Goal: Task Accomplishment & Management: Manage account settings

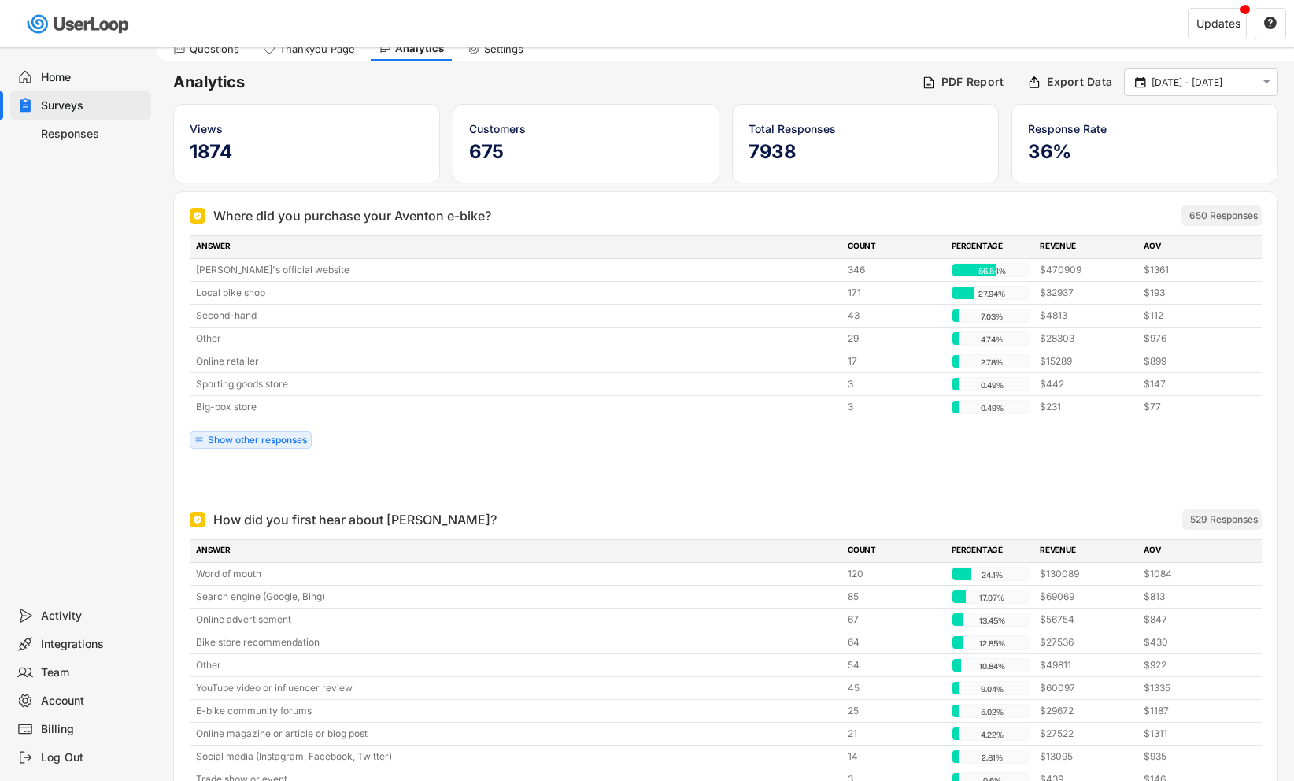
scroll to position [65, 0]
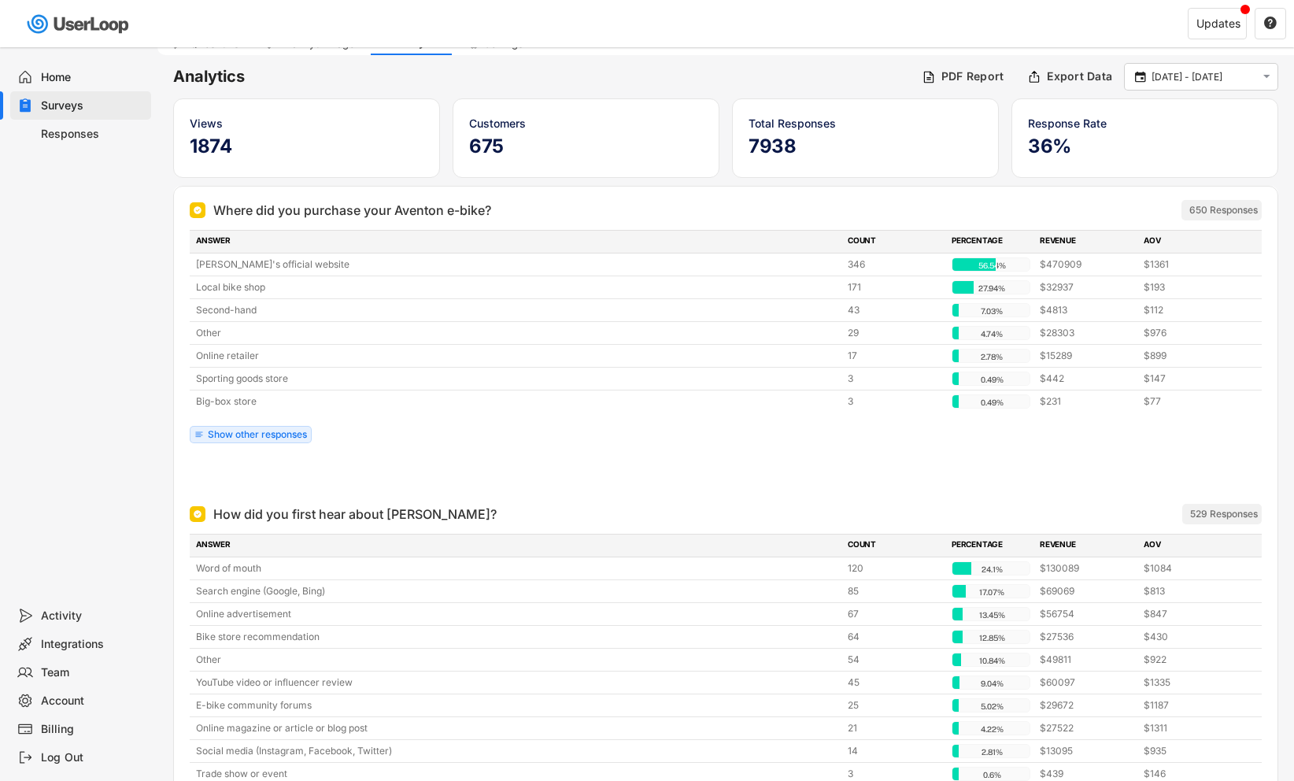
click at [57, 109] on div "Surveys" at bounding box center [93, 105] width 104 height 15
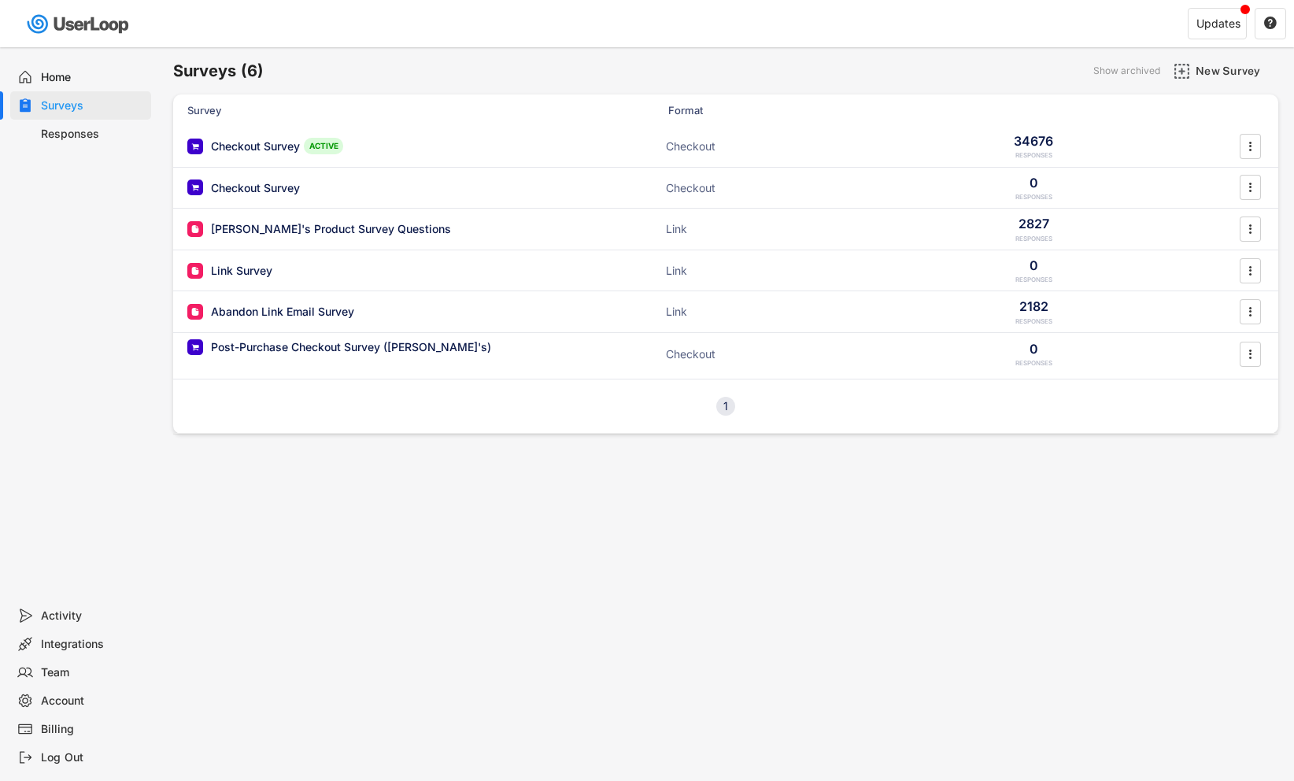
click at [57, 109] on div "Surveys" at bounding box center [93, 105] width 104 height 15
click at [268, 144] on div "Checkout Survey" at bounding box center [255, 147] width 89 height 16
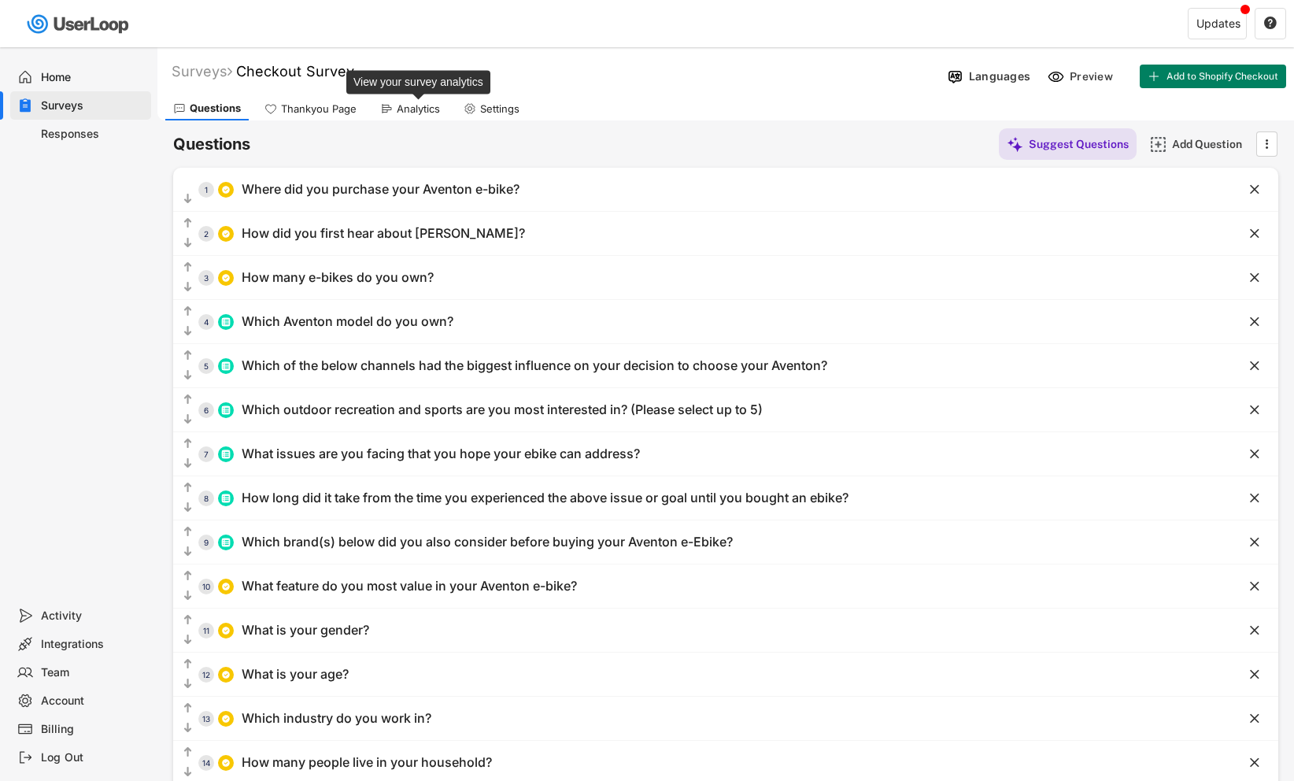
click at [415, 108] on div "Analytics" at bounding box center [418, 108] width 43 height 13
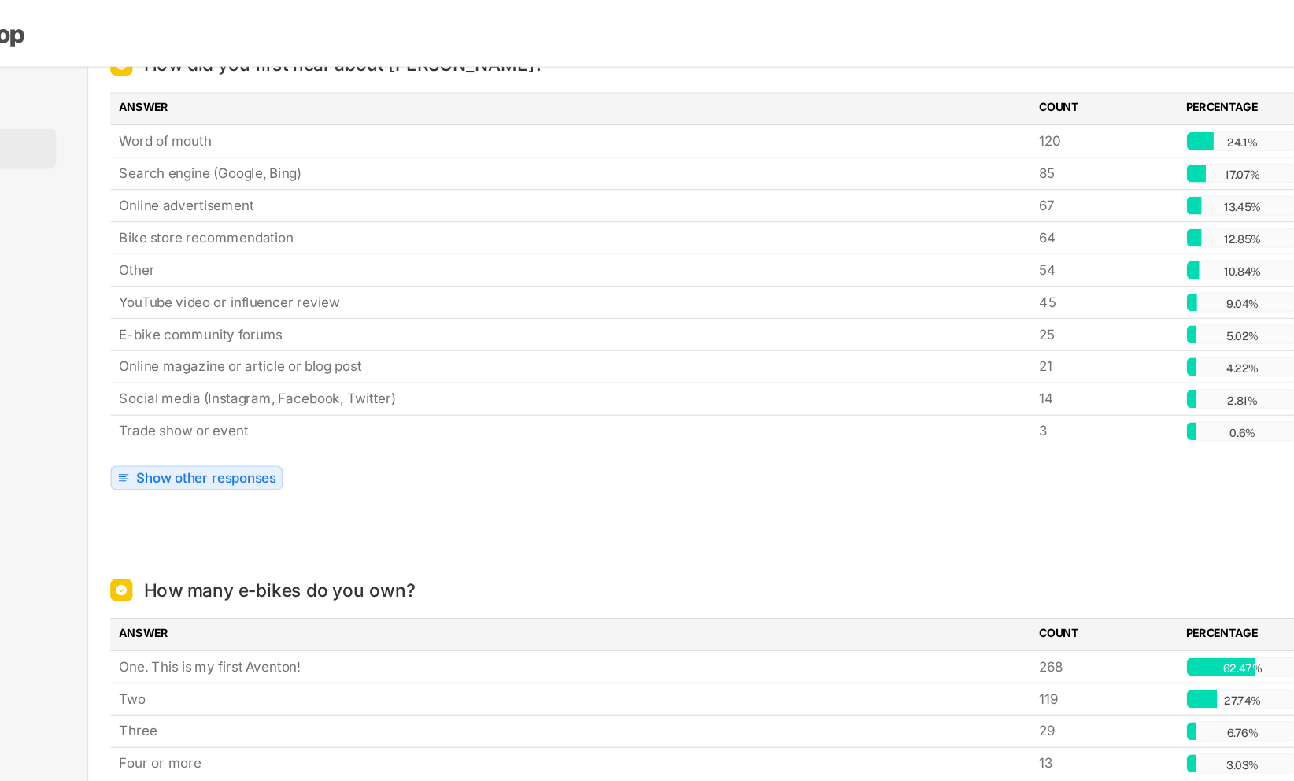
scroll to position [473, 0]
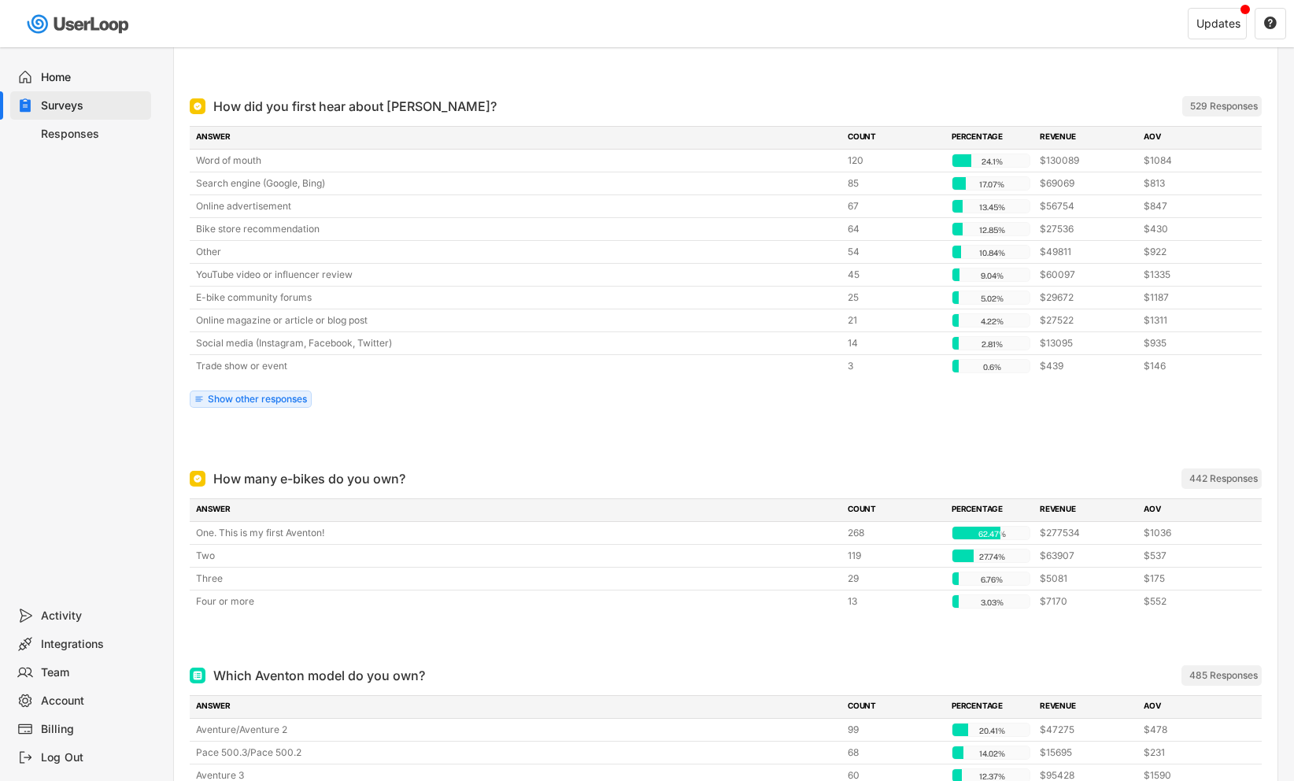
click at [64, 698] on div "Account" at bounding box center [93, 700] width 104 height 15
select select ""en""
select select ""1_week""
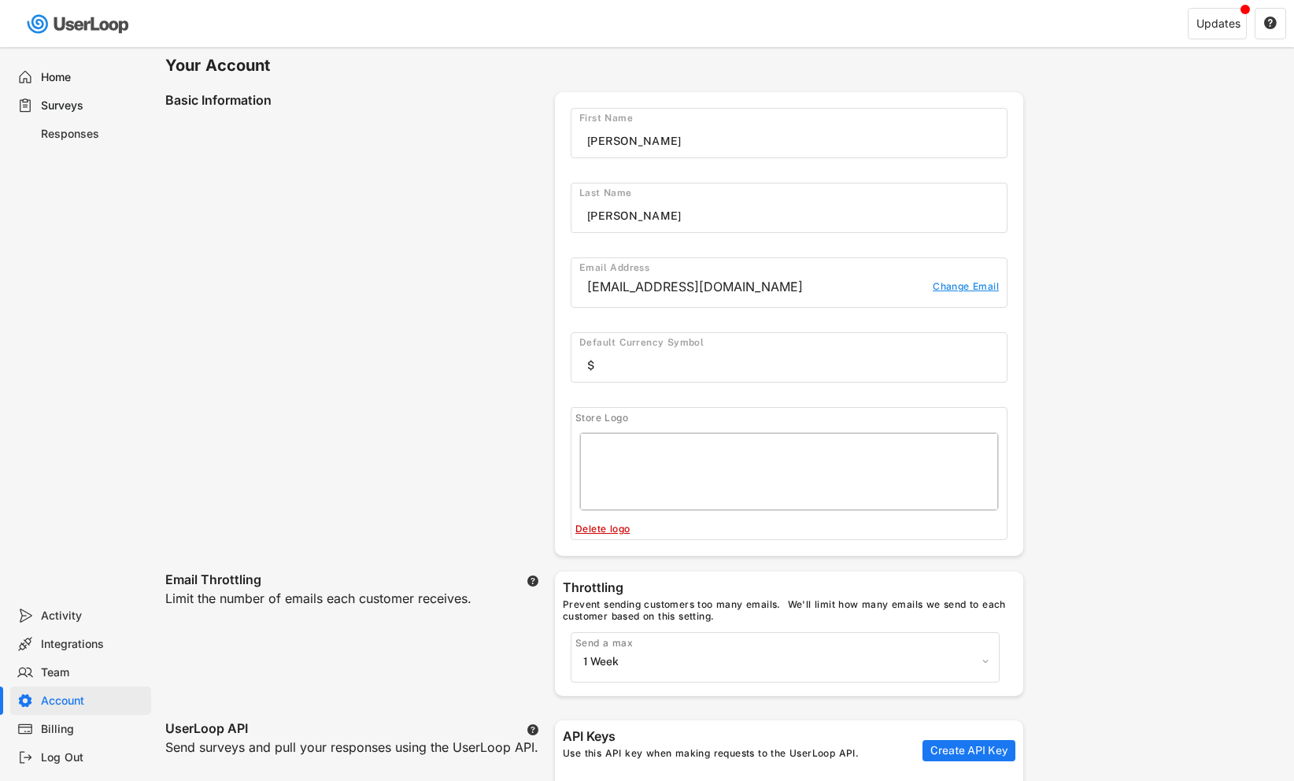
click at [54, 666] on div "Team" at bounding box center [93, 672] width 104 height 15
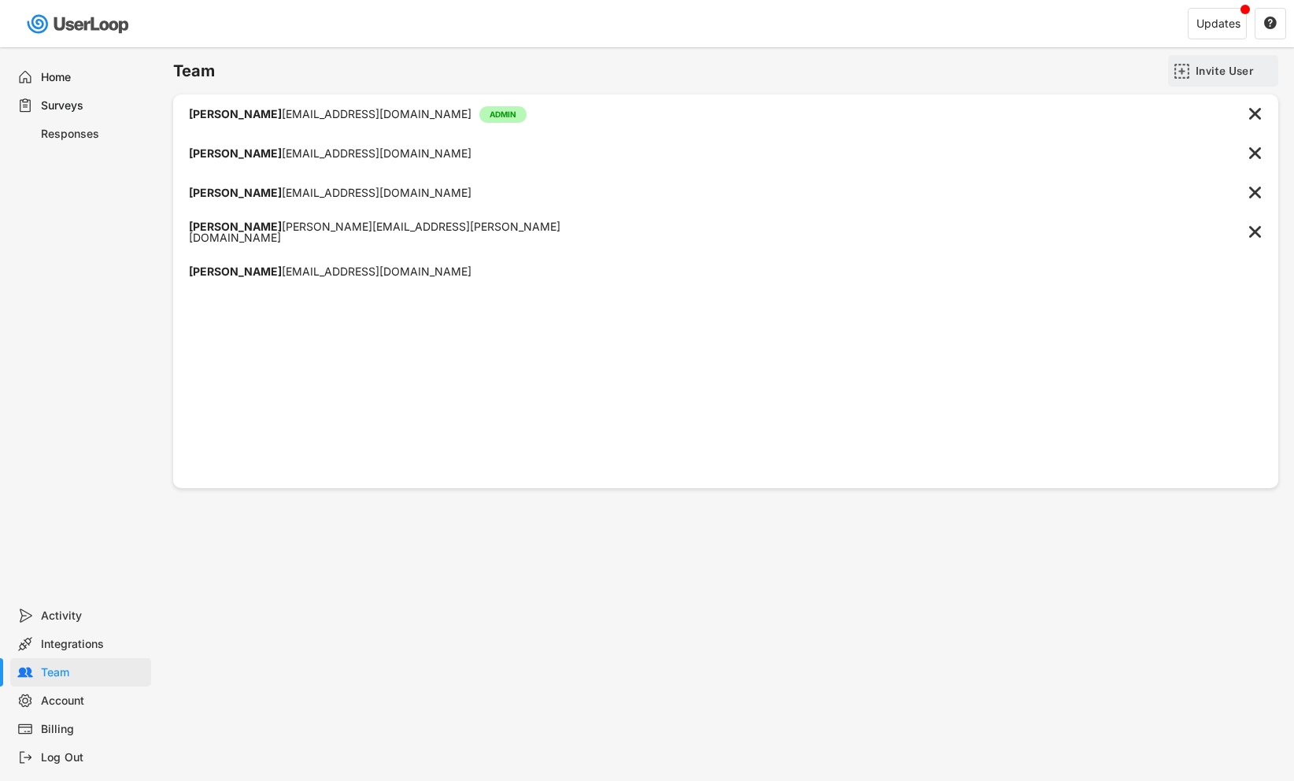
click at [1210, 70] on div "Invite User" at bounding box center [1234, 71] width 79 height 14
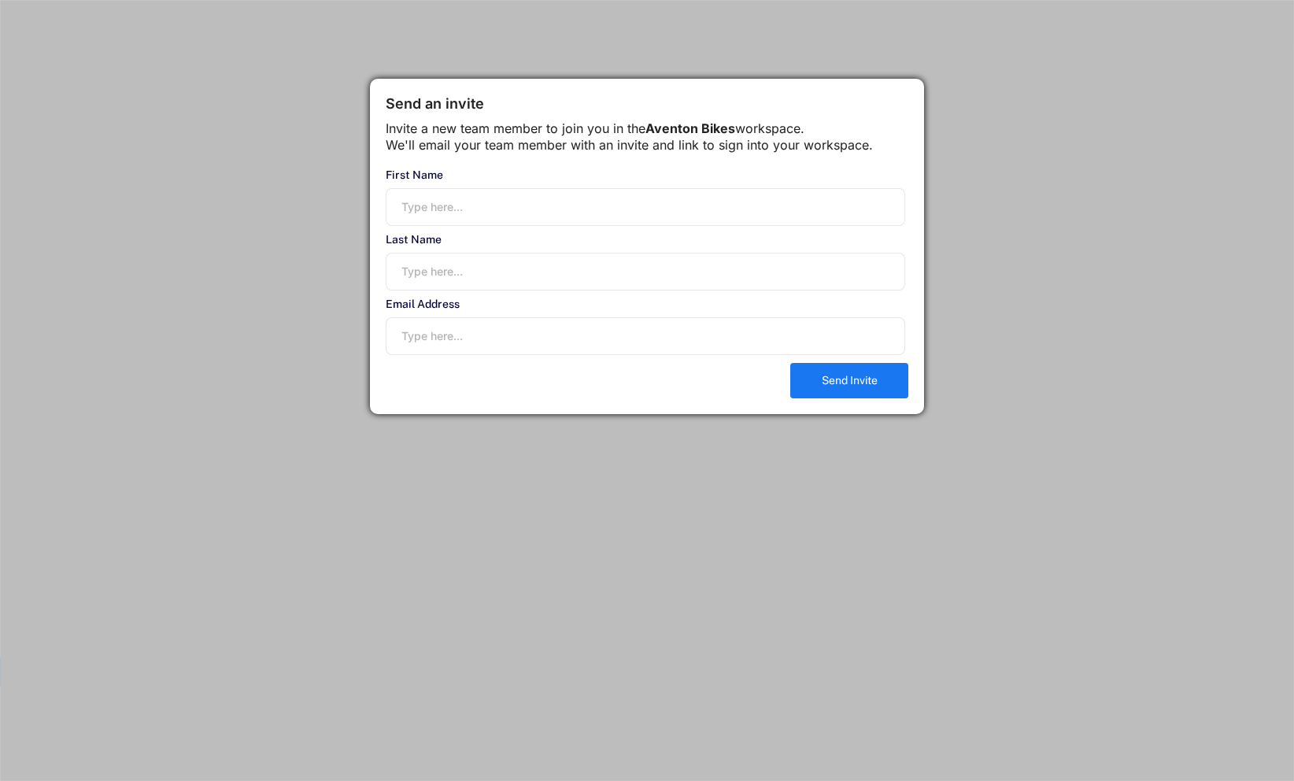
click at [453, 217] on input "input" at bounding box center [645, 207] width 519 height 38
type input "C"
click at [451, 216] on input "input" at bounding box center [645, 207] width 519 height 38
type input "[PERSON_NAME]"
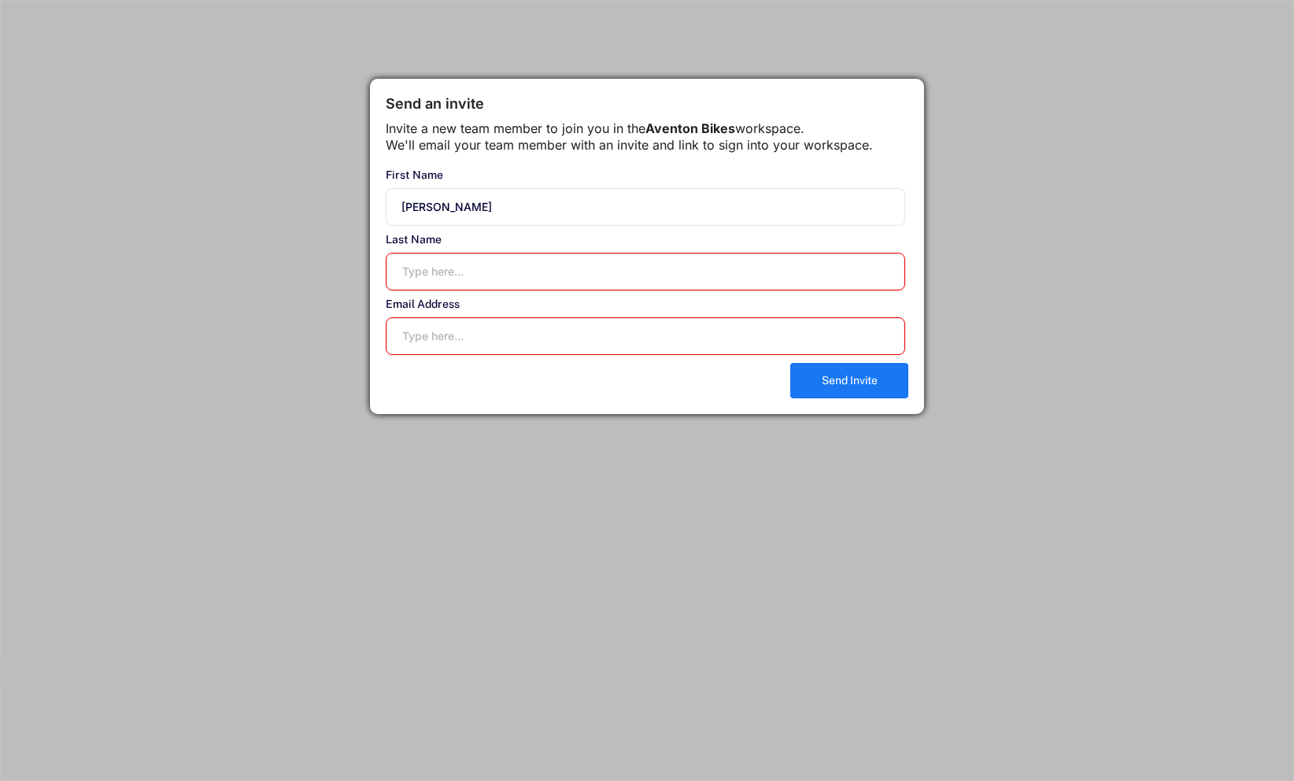
paste input "[EMAIL_ADDRESS][DOMAIN_NAME]"
type input "[EMAIL_ADDRESS][DOMAIN_NAME]"
click at [440, 288] on input "input" at bounding box center [645, 272] width 519 height 38
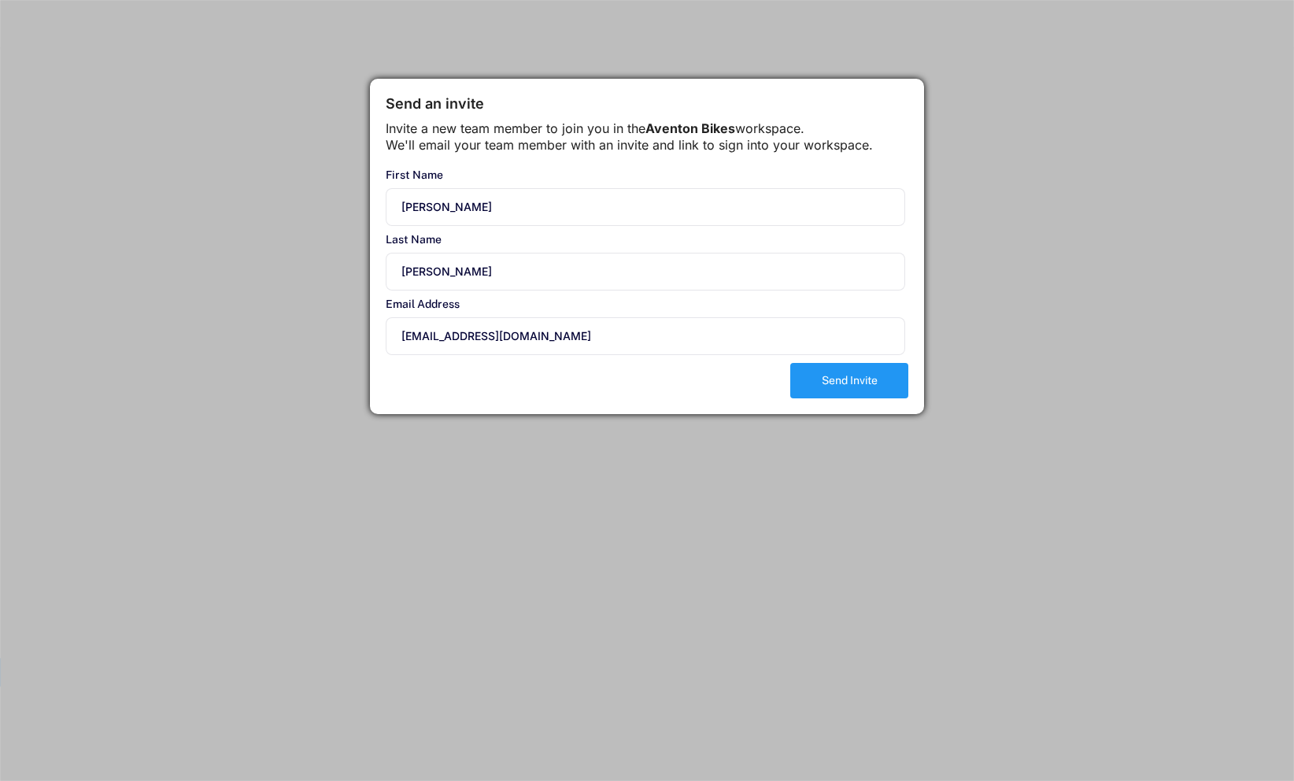
type input "[PERSON_NAME]"
click at [850, 394] on button "Send Invite" at bounding box center [849, 380] width 118 height 35
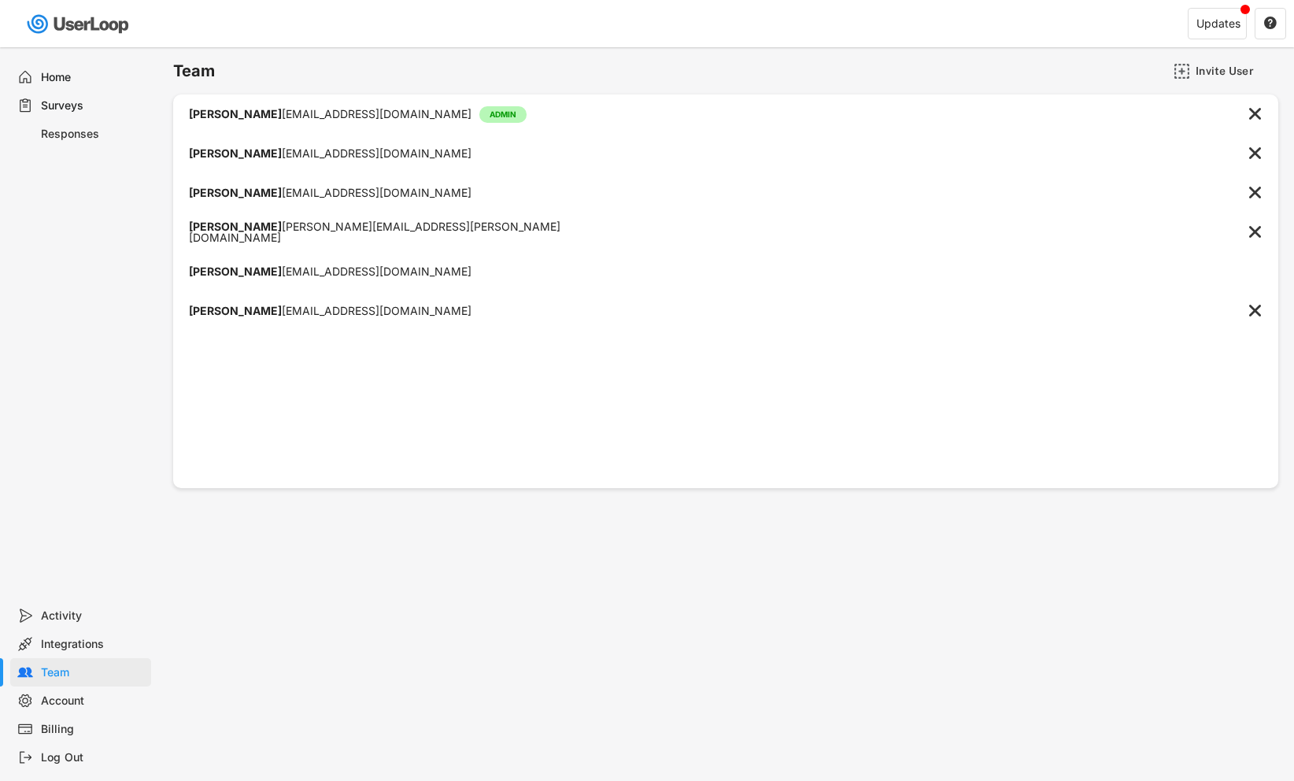
click at [78, 107] on div "Surveys" at bounding box center [93, 105] width 104 height 15
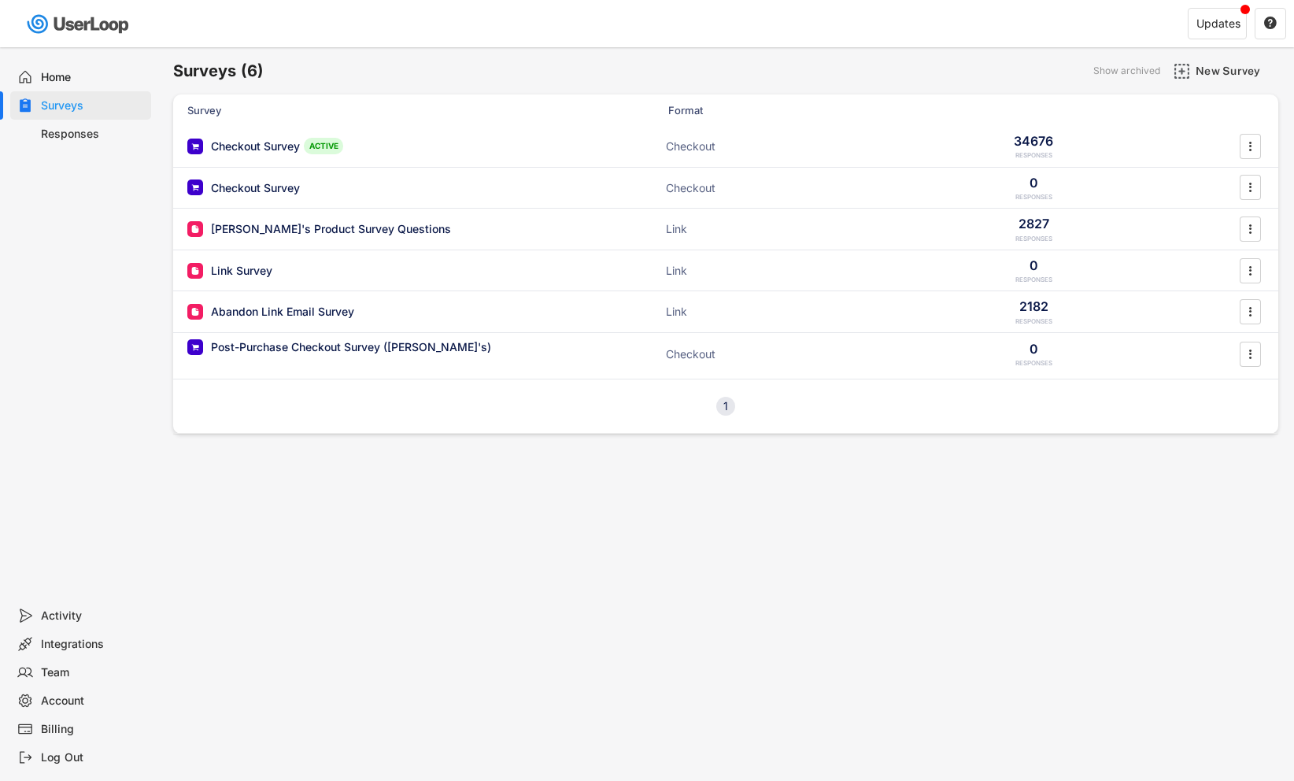
click at [57, 80] on div "Home" at bounding box center [93, 77] width 104 height 15
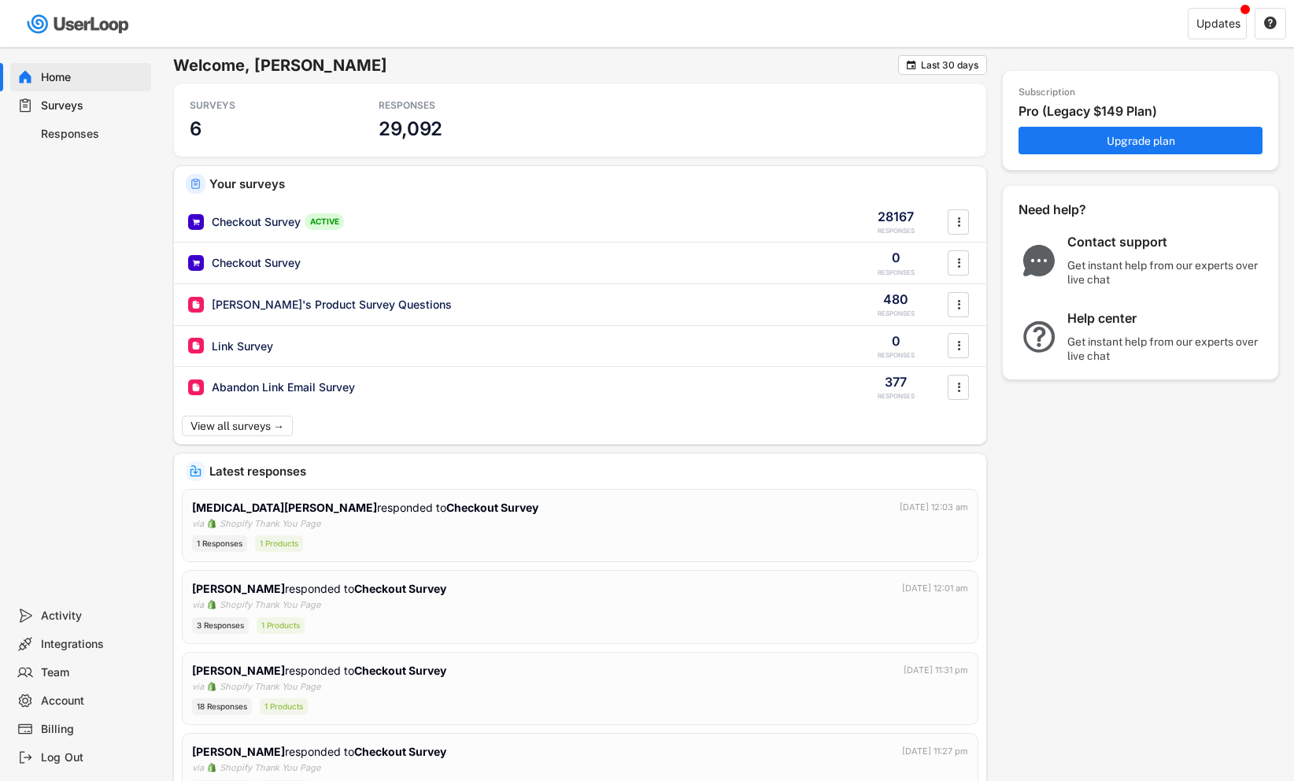
click at [60, 105] on div "Surveys" at bounding box center [93, 105] width 104 height 15
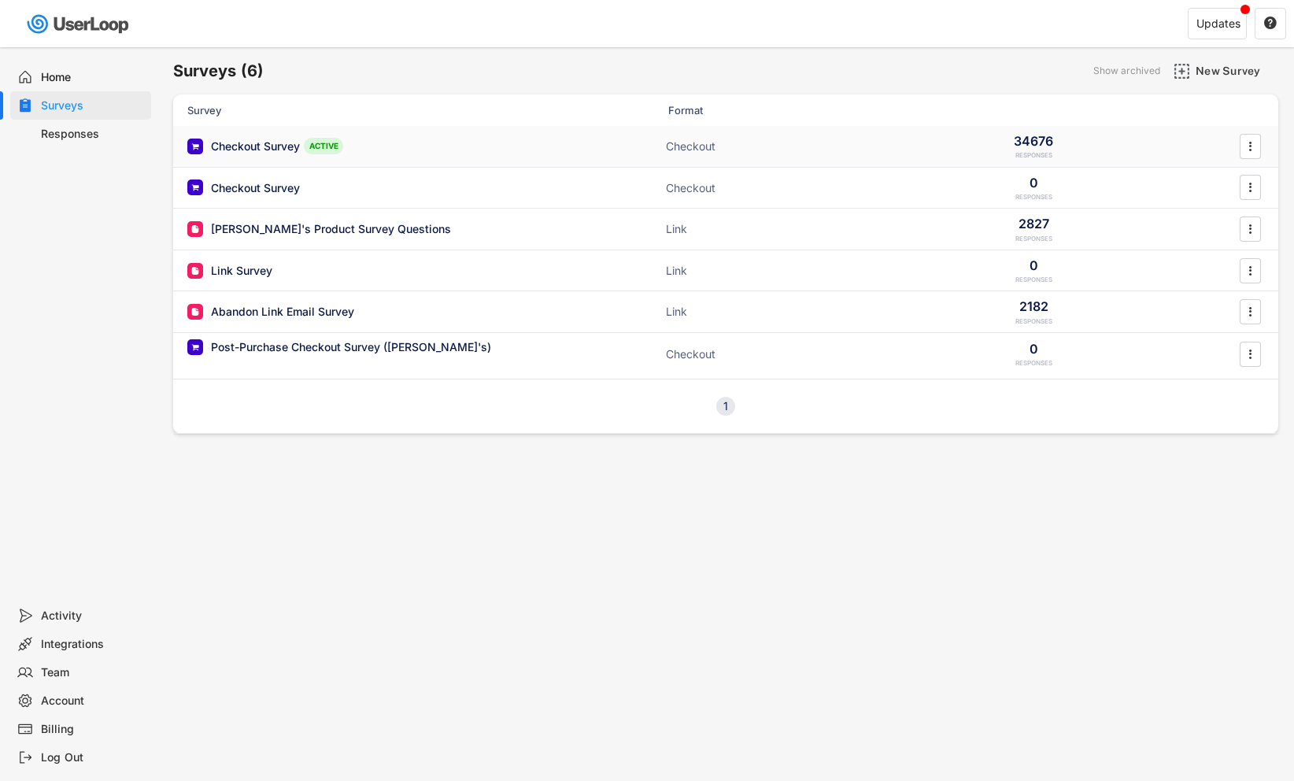
click at [303, 153] on div "Checkout Survey ACTIVE" at bounding box center [344, 146] width 315 height 17
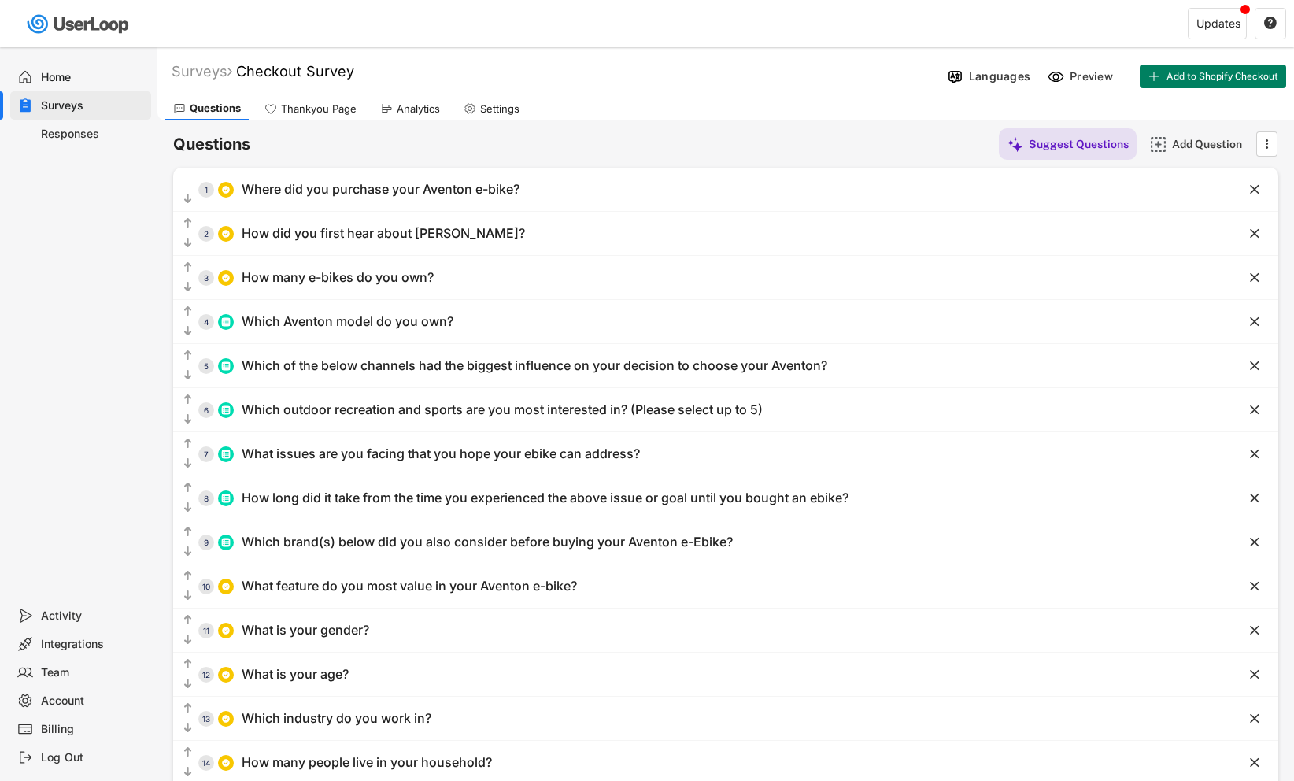
click at [412, 102] on div "Analytics" at bounding box center [418, 108] width 43 height 13
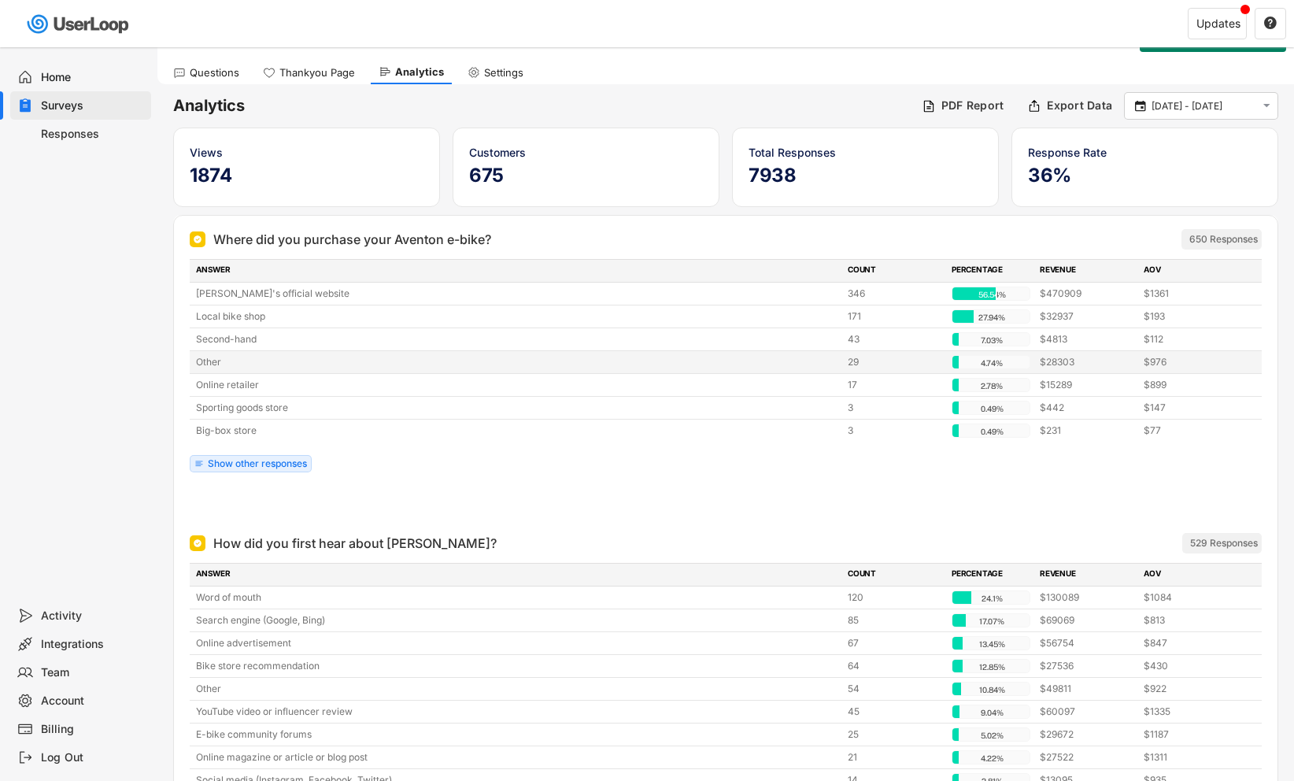
scroll to position [50, 0]
